Goal: Register for event/course

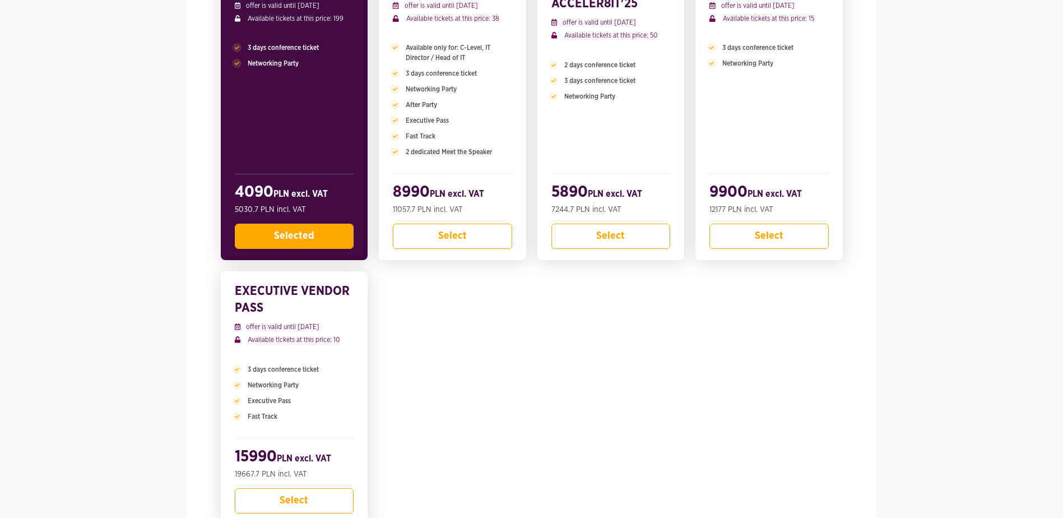
scroll to position [168, 0]
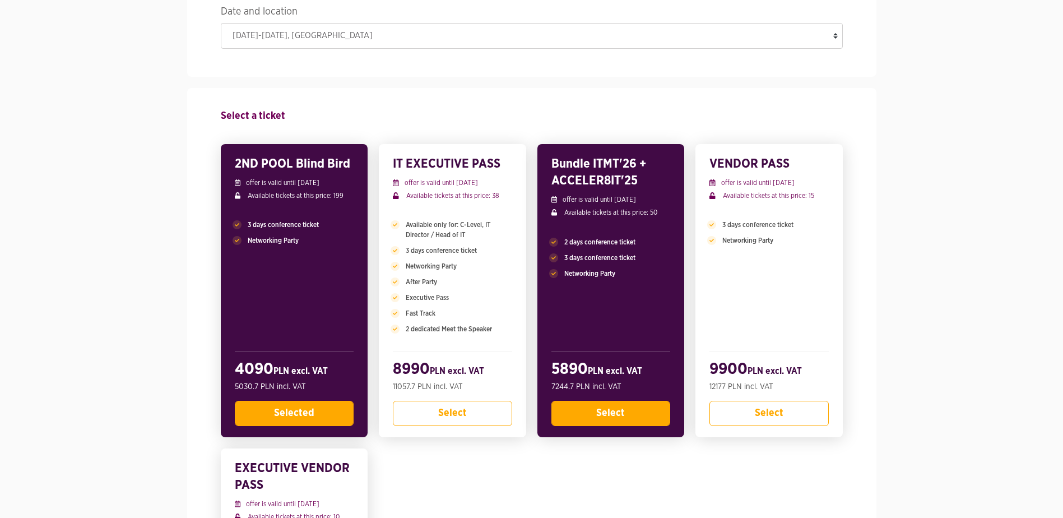
click at [596, 408] on button "Select" at bounding box center [610, 413] width 119 height 25
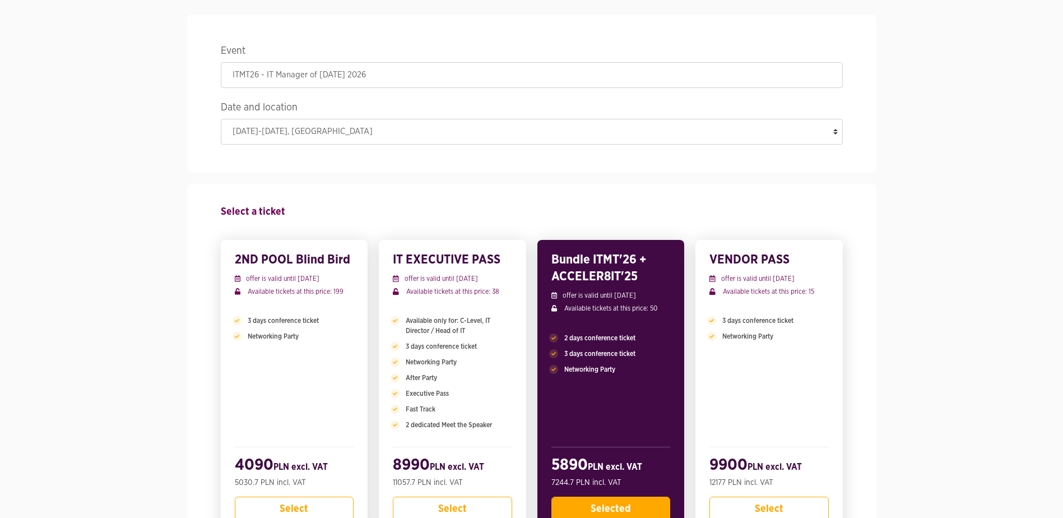
scroll to position [120, 0]
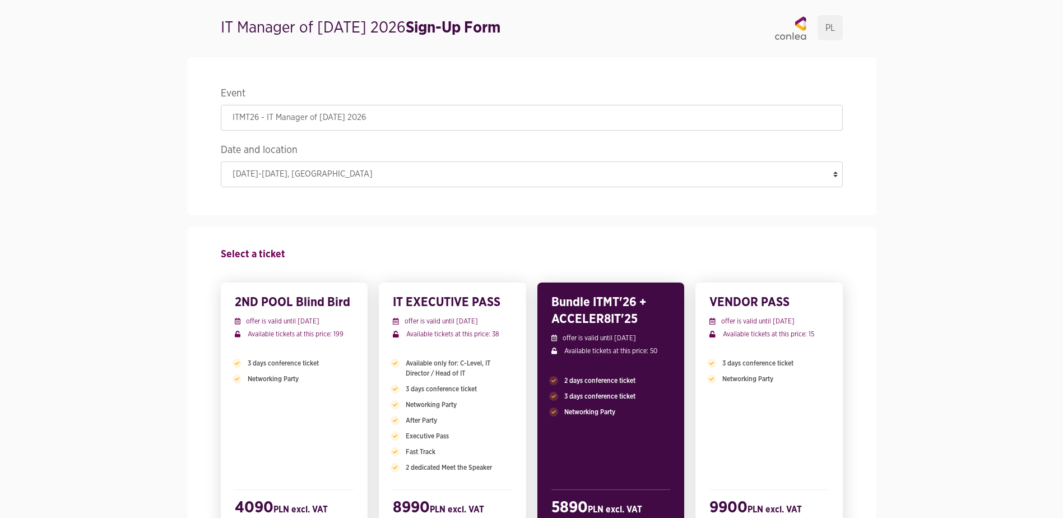
scroll to position [0, 0]
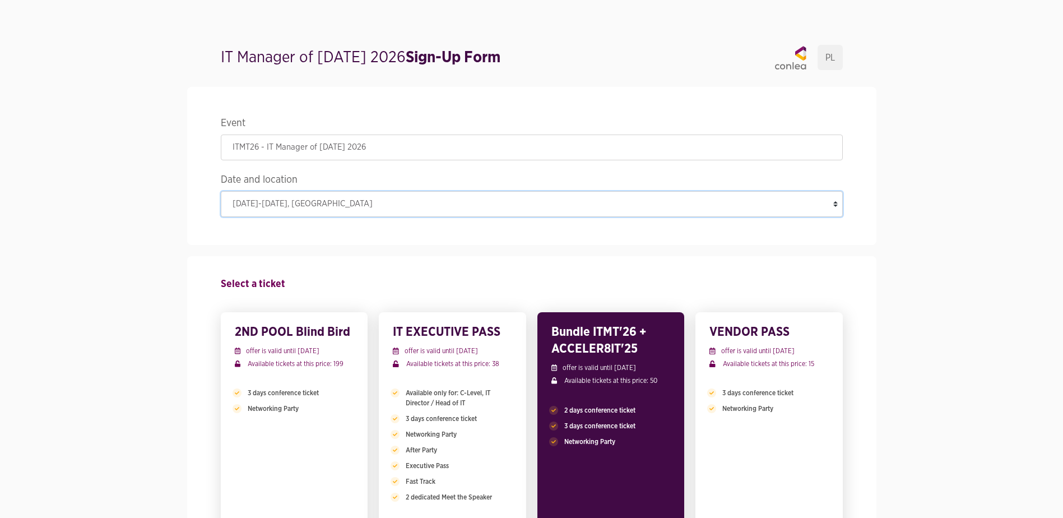
click at [354, 207] on select "23-25 June 2026 , Gdynia" at bounding box center [532, 204] width 622 height 26
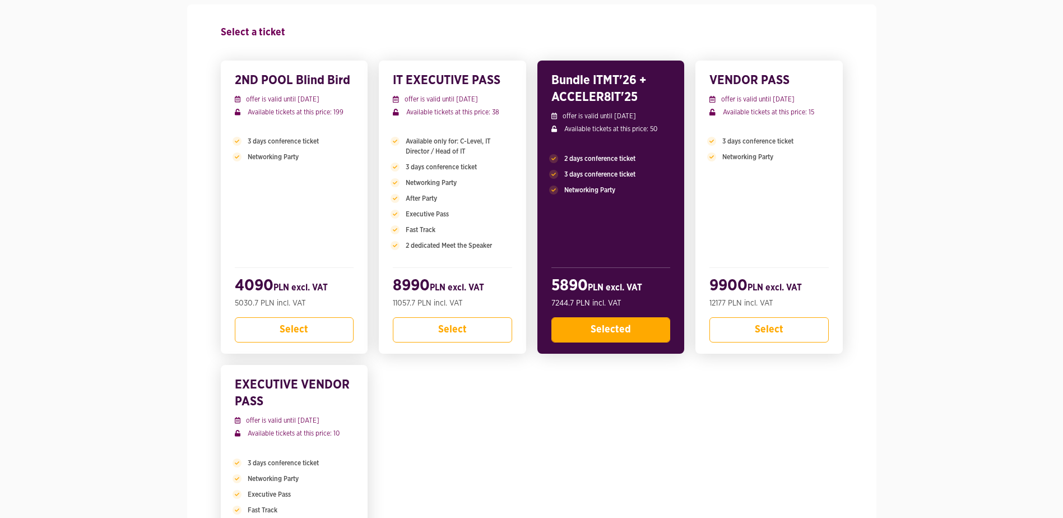
scroll to position [392, 0]
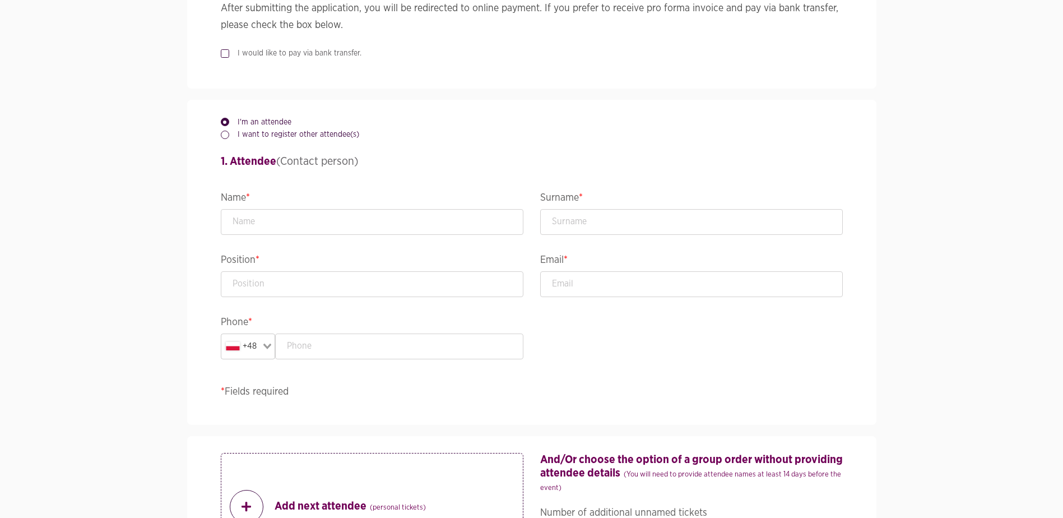
scroll to position [1009, 0]
